Goal: Check status: Check status

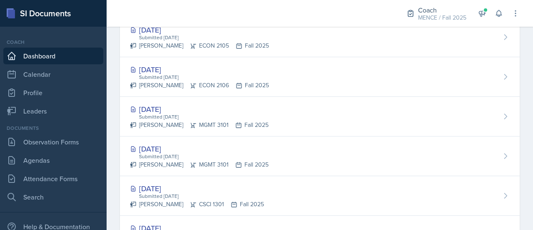
scroll to position [291, 0]
click at [60, 160] on link "Agendas" at bounding box center [53, 160] width 100 height 17
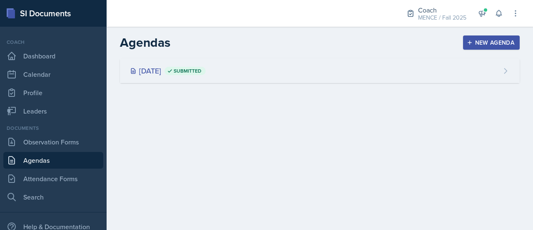
click at [205, 64] on div "[DATE] Submitted" at bounding box center [320, 70] width 400 height 25
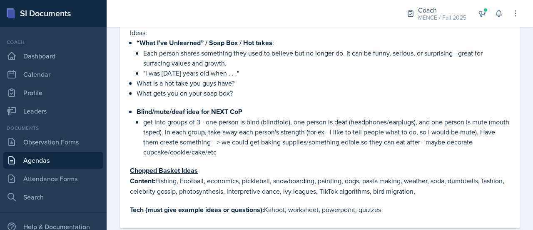
scroll to position [399, 0]
